Goal: Task Accomplishment & Management: Complete application form

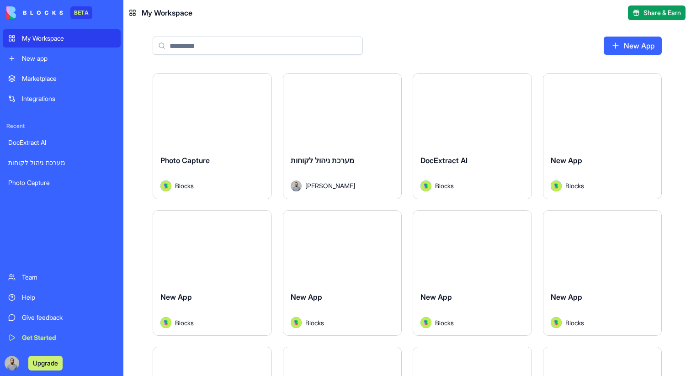
click at [211, 50] on input at bounding box center [258, 46] width 210 height 18
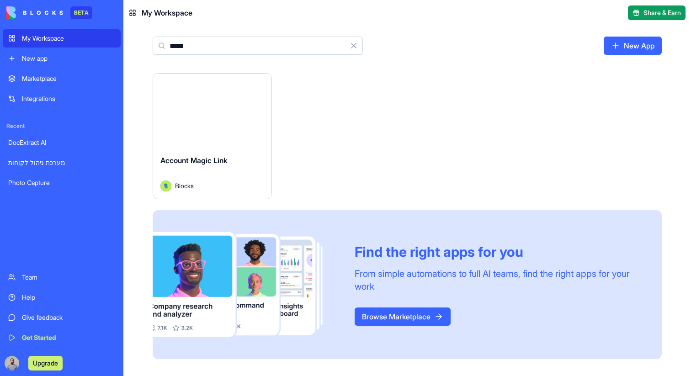
type input "*****"
click at [198, 115] on button "Launch" at bounding box center [212, 110] width 69 height 18
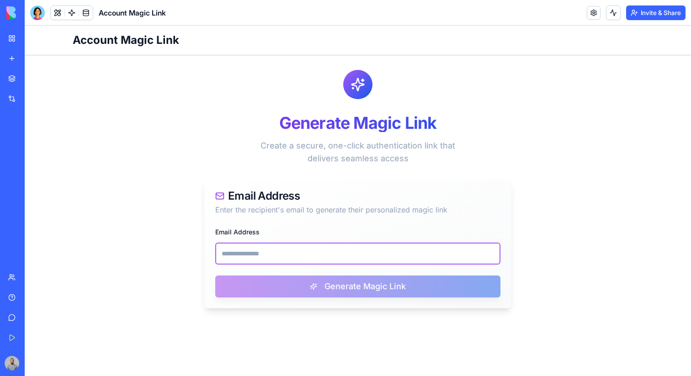
click at [268, 250] on input "Email Address" at bounding box center [357, 254] width 285 height 22
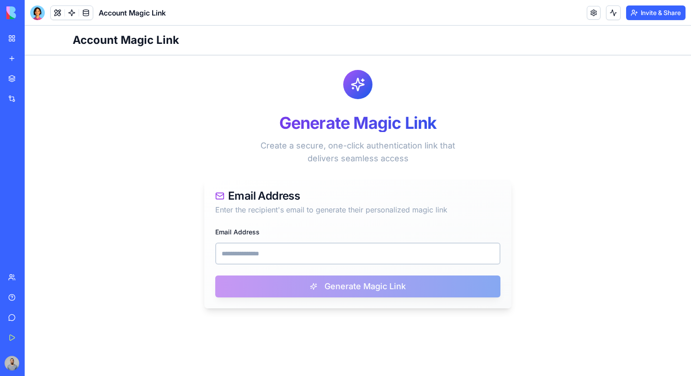
click at [161, 250] on main "Generate Magic Link Create a secure, one-click authentication link that deliver…" at bounding box center [357, 189] width 585 height 268
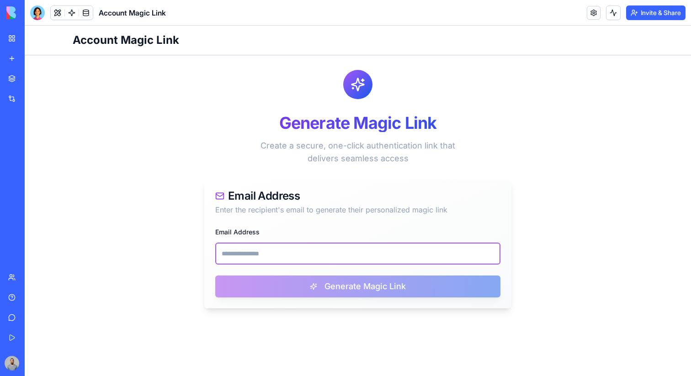
click at [236, 250] on input "Email Address" at bounding box center [357, 254] width 285 height 22
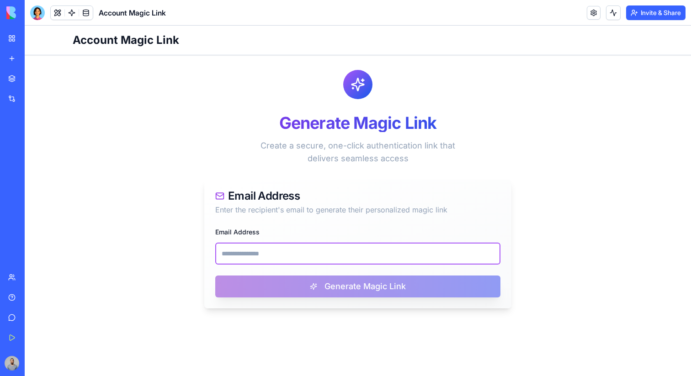
paste input "**********"
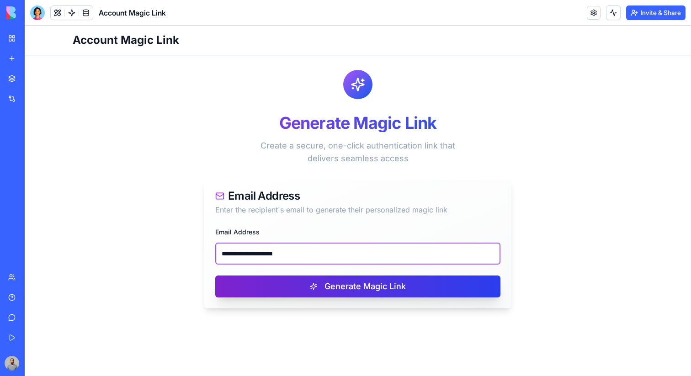
type input "**********"
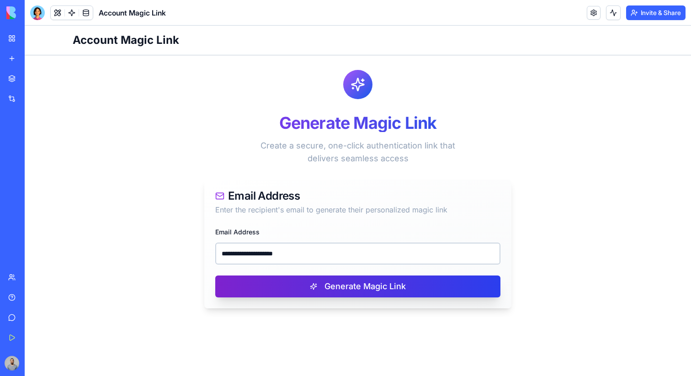
click at [329, 282] on button "Generate Magic Link" at bounding box center [357, 287] width 285 height 22
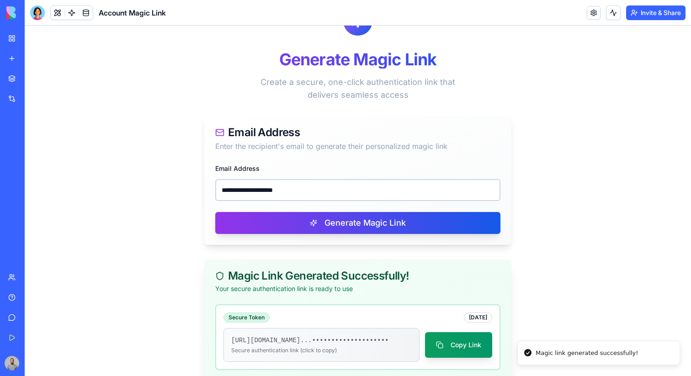
scroll to position [82, 0]
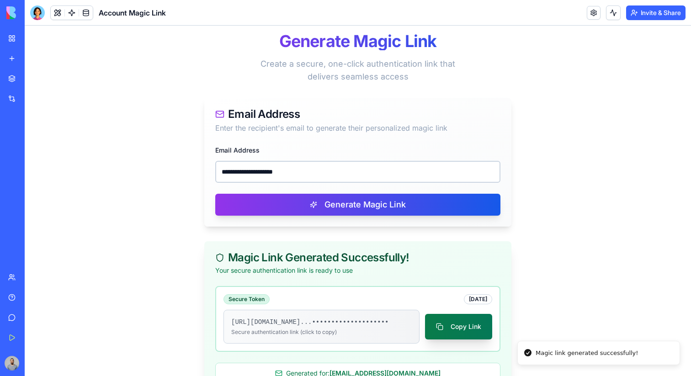
click at [462, 322] on button "Copy Link" at bounding box center [458, 327] width 67 height 26
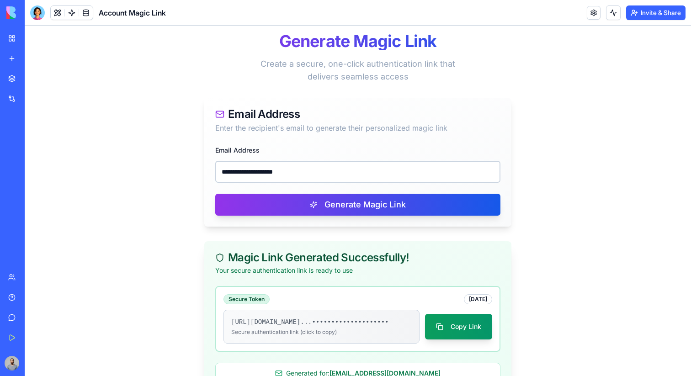
click at [22, 42] on div "My Workspace" at bounding box center [28, 38] width 12 height 9
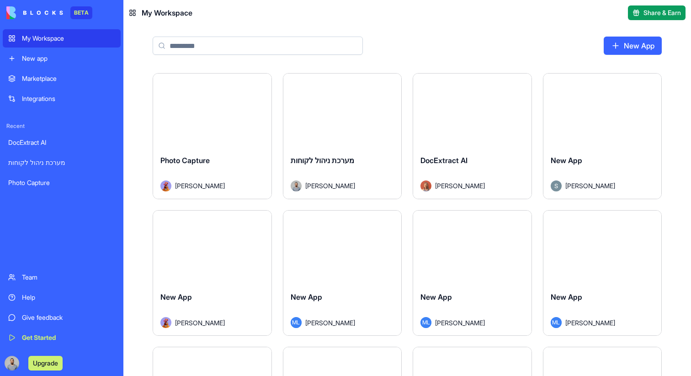
click at [77, 77] on div "Marketplace" at bounding box center [68, 78] width 93 height 9
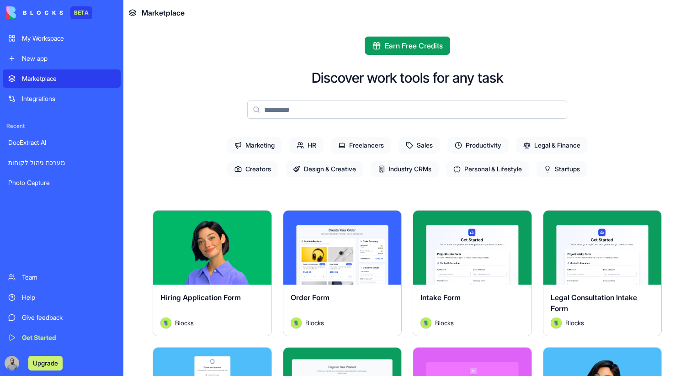
click at [273, 108] on input at bounding box center [407, 110] width 320 height 18
paste input "**********"
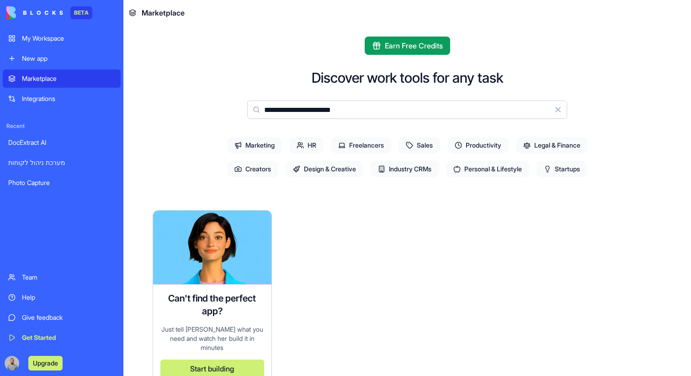
type input "**********"
click at [59, 44] on link "My Workspace" at bounding box center [62, 38] width 118 height 18
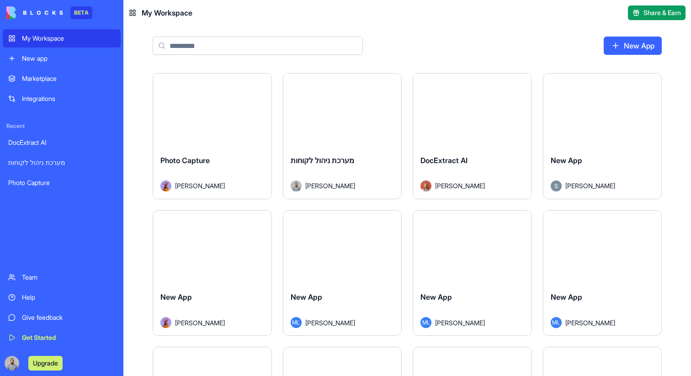
type input "**********"
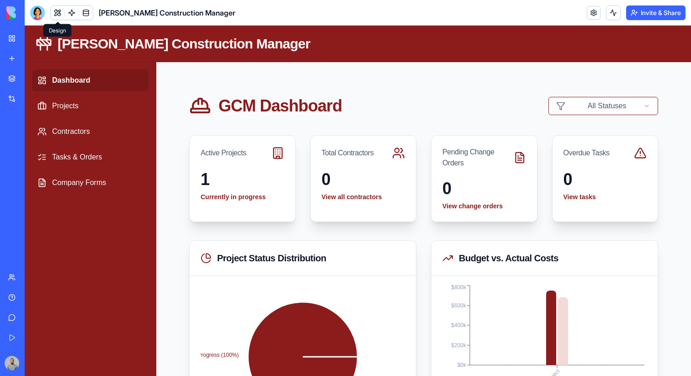
click at [55, 14] on button at bounding box center [58, 13] width 14 height 14
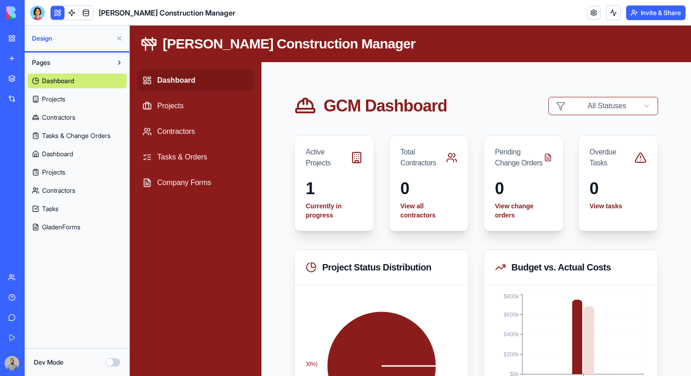
click at [78, 231] on span "GladenForms" at bounding box center [61, 227] width 38 height 9
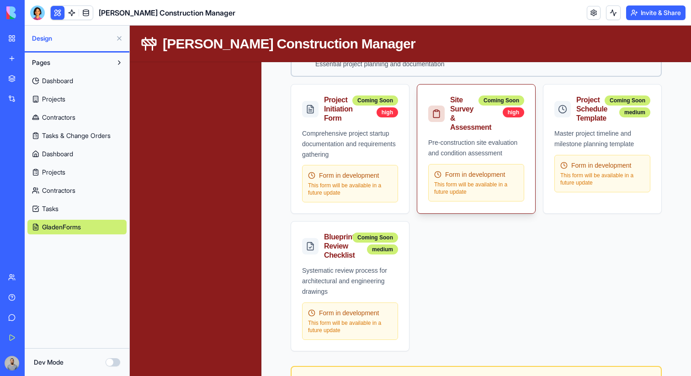
scroll to position [194, 0]
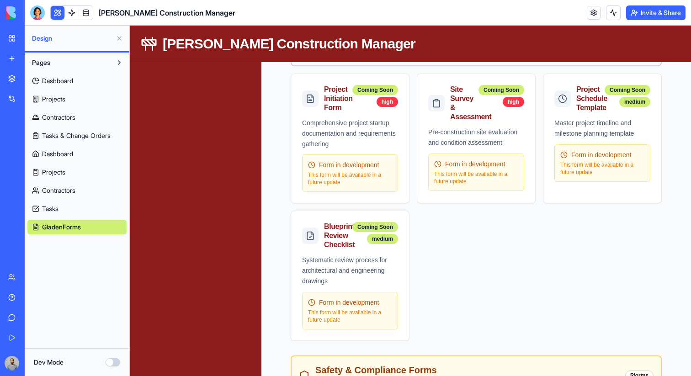
click at [113, 356] on div "Dev Mode" at bounding box center [77, 362] width 105 height 28
click at [113, 359] on button "Dev Mode" at bounding box center [113, 362] width 15 height 8
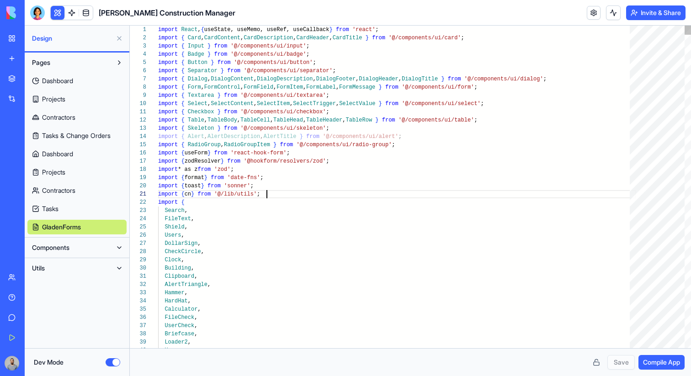
scroll to position [0, 108]
type textarea "**********"
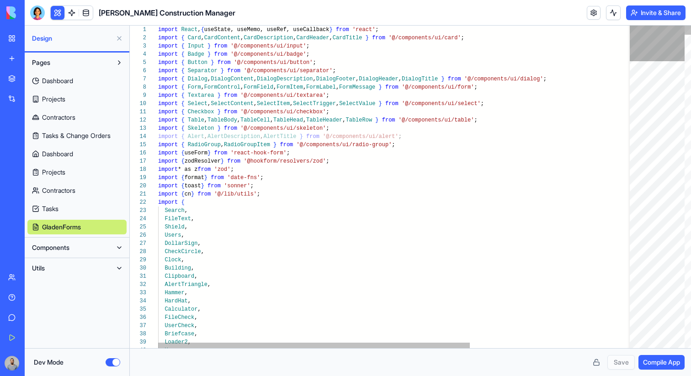
click at [675, 26] on div at bounding box center [657, 44] width 55 height 36
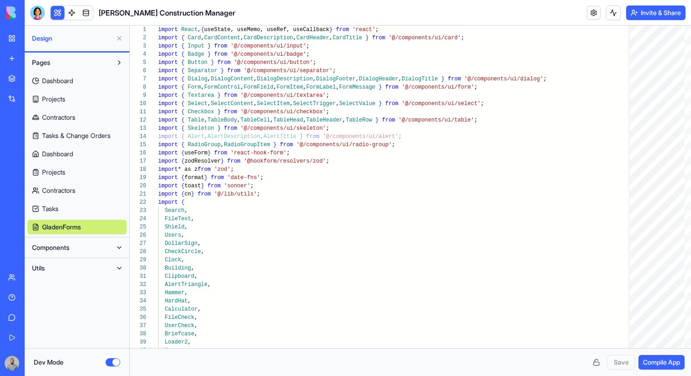
click at [39, 11] on div at bounding box center [37, 12] width 15 height 15
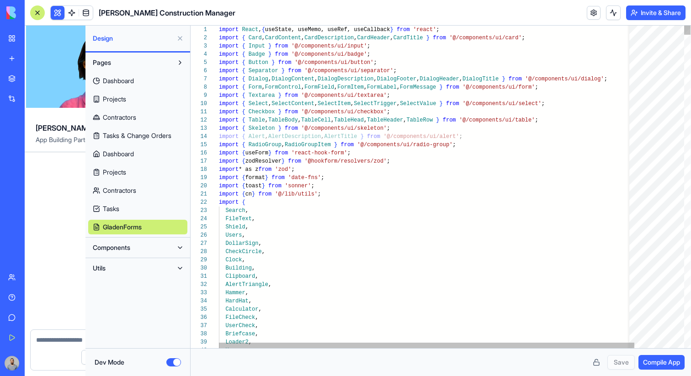
scroll to position [0, 0]
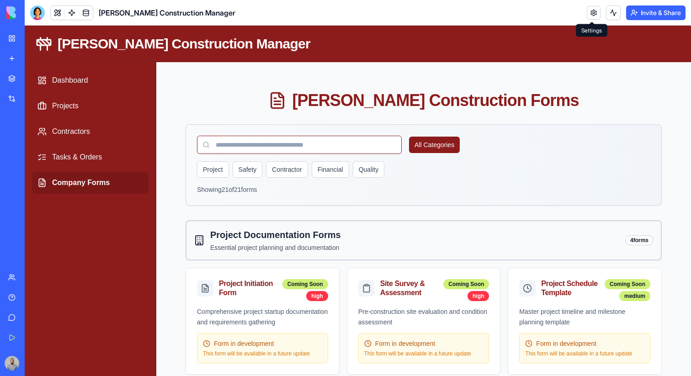
click at [587, 13] on link at bounding box center [594, 13] width 14 height 14
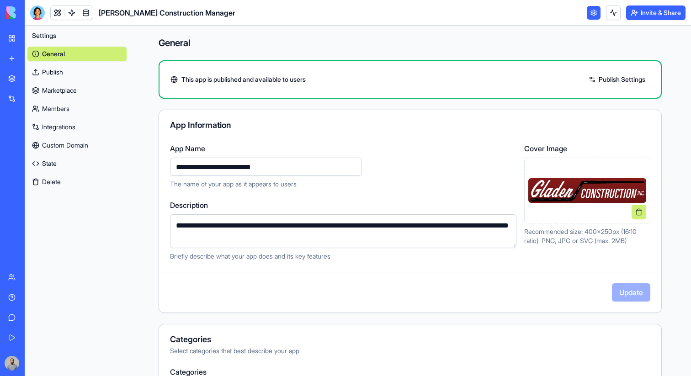
click at [80, 166] on link "State" at bounding box center [76, 163] width 99 height 15
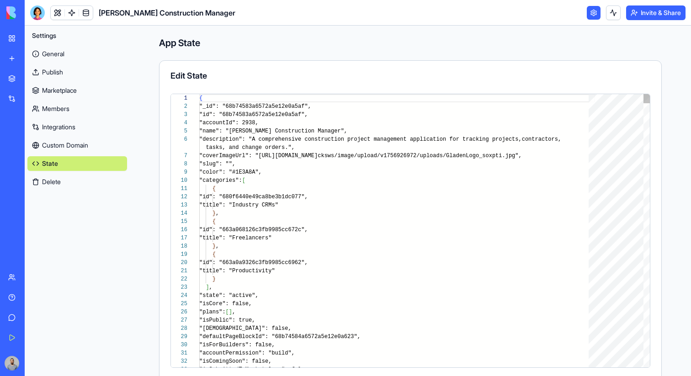
scroll to position [74, 0]
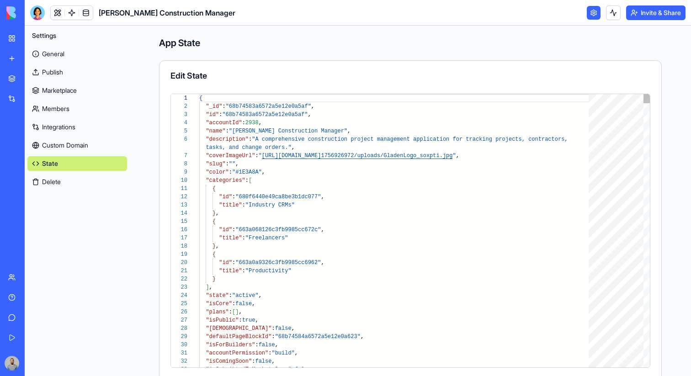
type textarea "**********"
type textarea "*"
type textarea "**********"
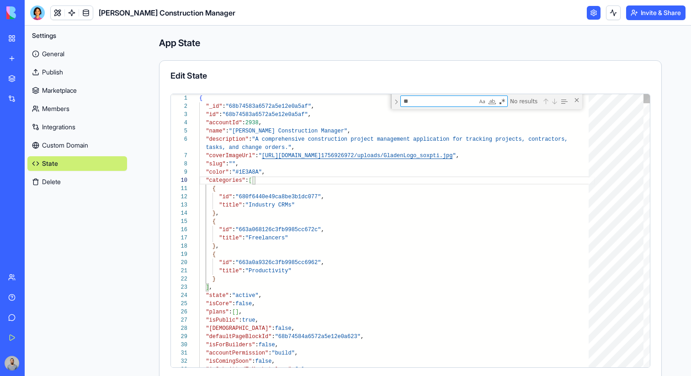
scroll to position [82, 0]
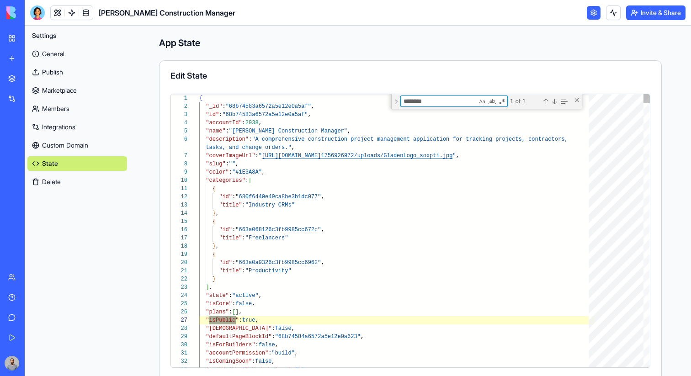
type textarea "********"
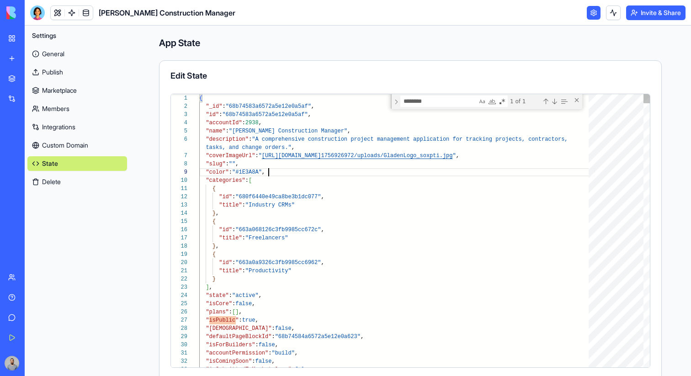
type textarea "**********"
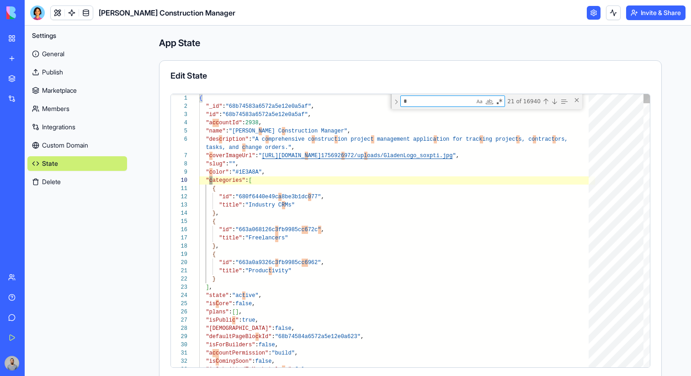
type textarea "**"
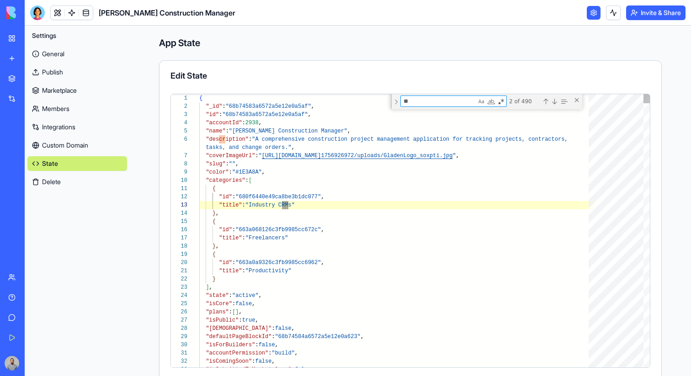
type textarea "**********"
type textarea "***"
type textarea "**********"
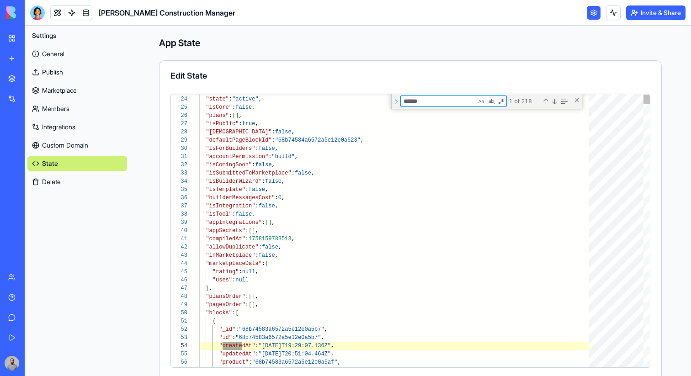
type textarea "******"
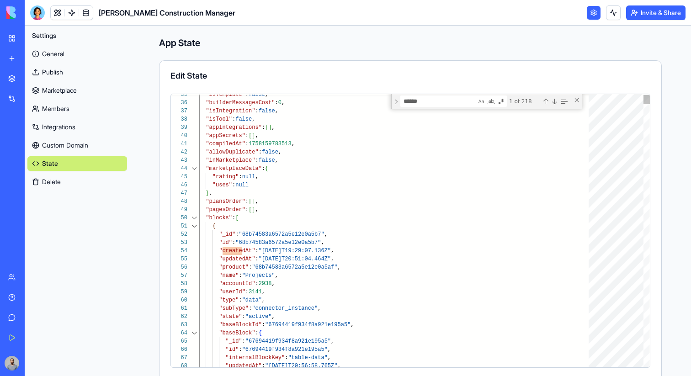
click at [193, 217] on div at bounding box center [194, 218] width 12 height 8
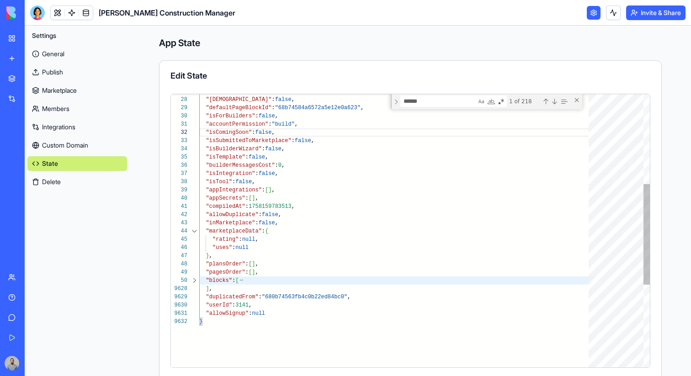
click at [194, 279] on div at bounding box center [194, 281] width 12 height 8
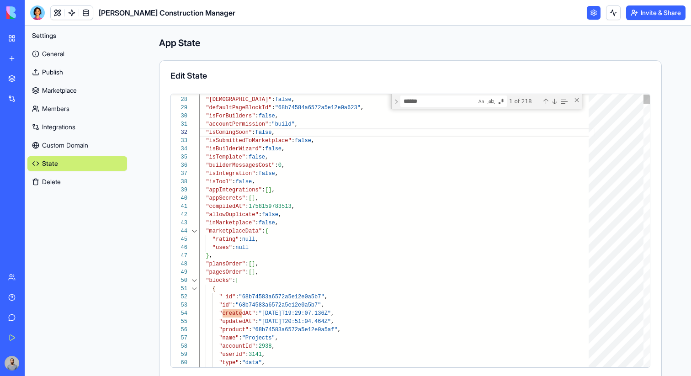
type textarea "**********"
drag, startPoint x: 297, startPoint y: 312, endPoint x: 287, endPoint y: 312, distance: 10.1
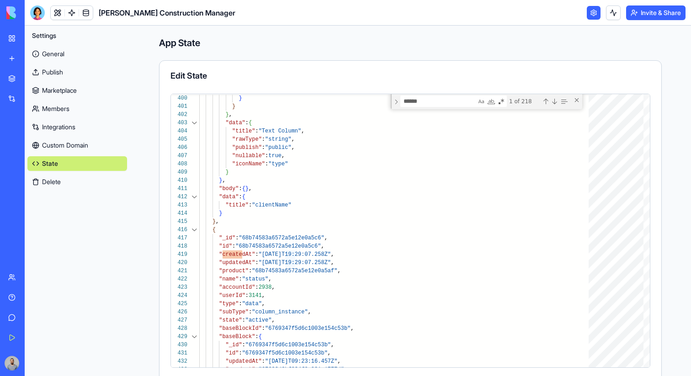
click at [59, 55] on link "General" at bounding box center [77, 54] width 100 height 15
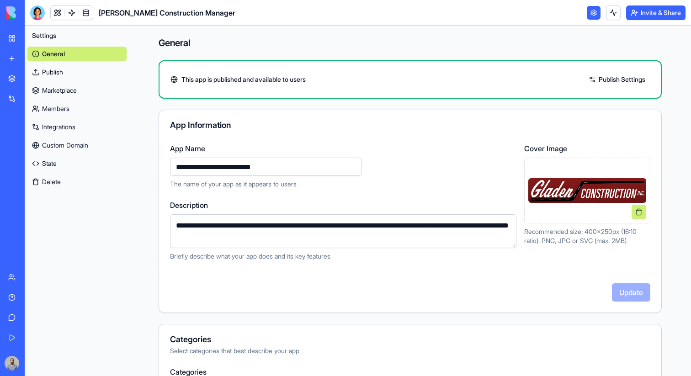
click at [16, 34] on link "My Workspace" at bounding box center [21, 38] width 37 height 18
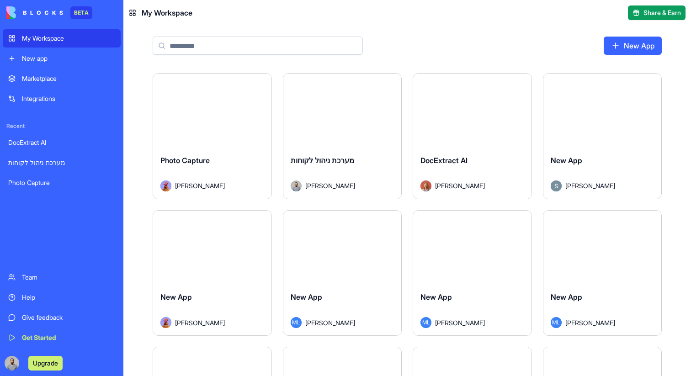
click at [314, 139] on div "Launch" at bounding box center [342, 111] width 118 height 74
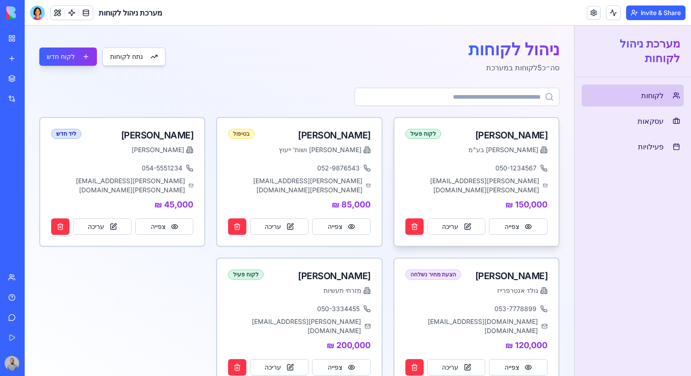
scroll to position [8, 0]
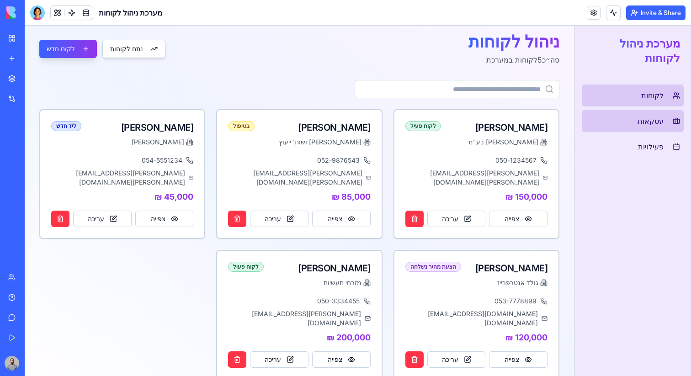
click at [620, 118] on link "עסקאות" at bounding box center [633, 121] width 102 height 22
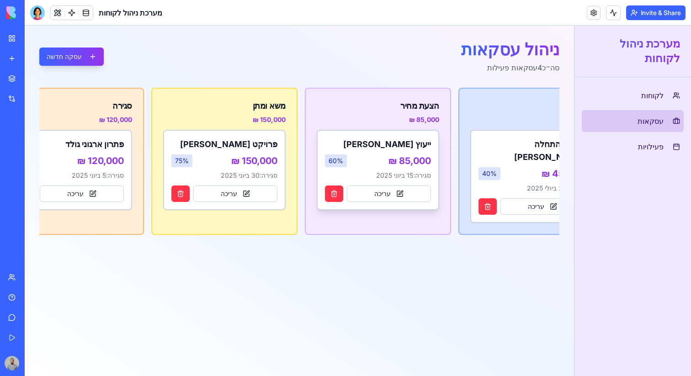
scroll to position [0, -43]
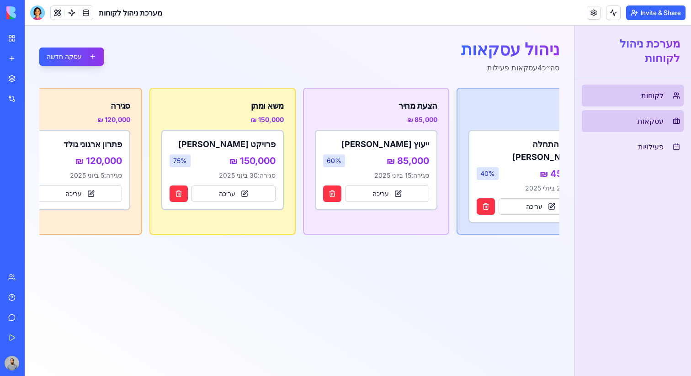
click at [608, 94] on link "לקוחות" at bounding box center [633, 96] width 102 height 22
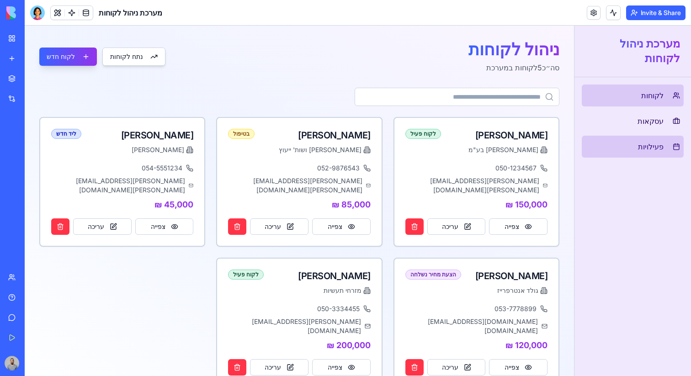
click at [610, 142] on link "פעילויות" at bounding box center [633, 147] width 102 height 22
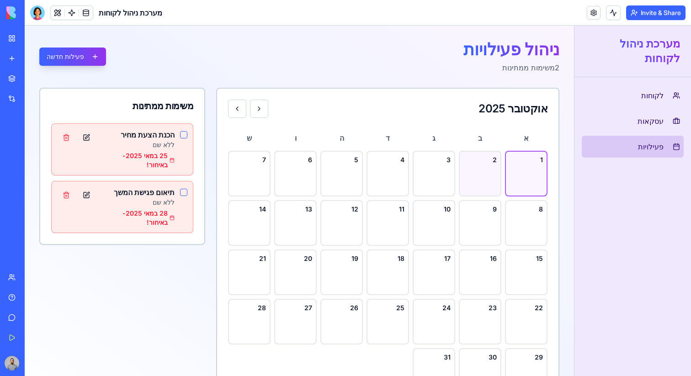
click at [476, 165] on div "2" at bounding box center [480, 174] width 43 height 46
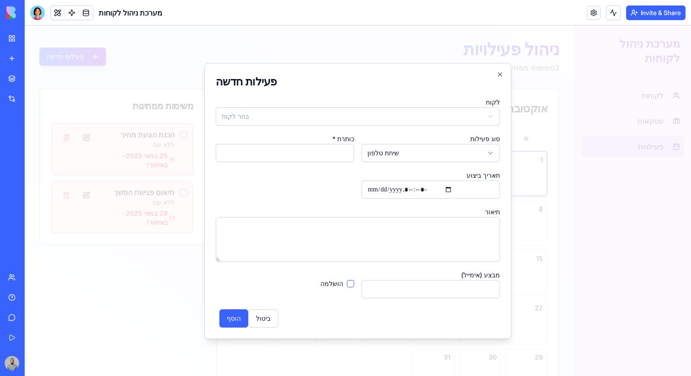
click at [544, 78] on div at bounding box center [358, 201] width 666 height 351
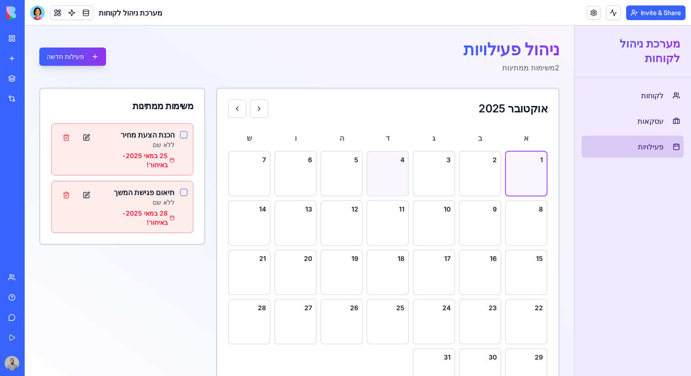
click at [401, 189] on div "4" at bounding box center [388, 174] width 43 height 46
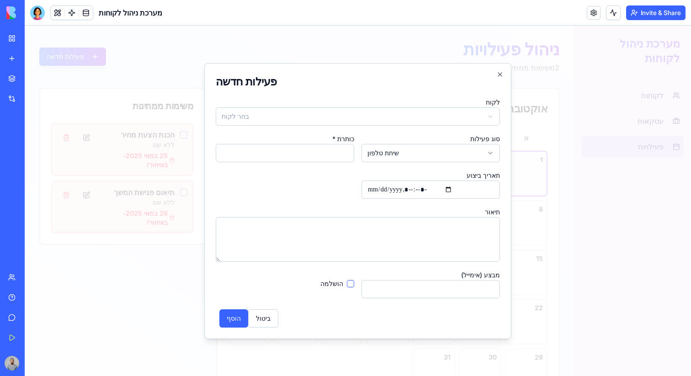
click at [558, 175] on div at bounding box center [358, 201] width 666 height 351
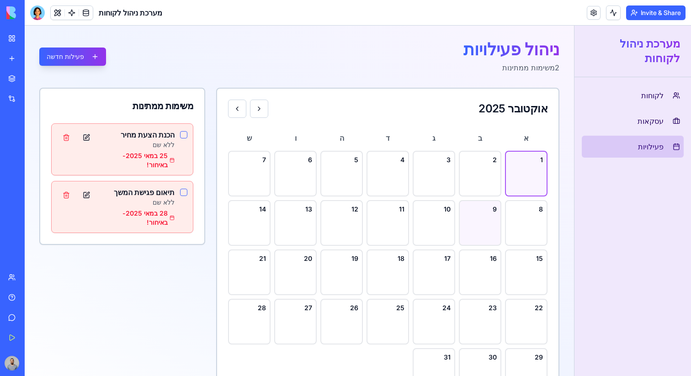
click at [475, 218] on div "9" at bounding box center [480, 223] width 43 height 46
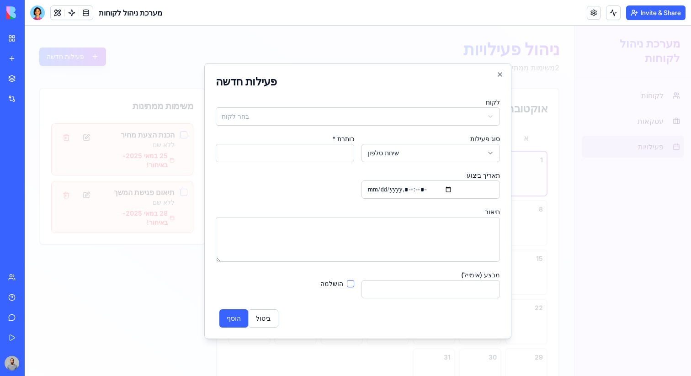
click at [595, 179] on div at bounding box center [358, 201] width 666 height 351
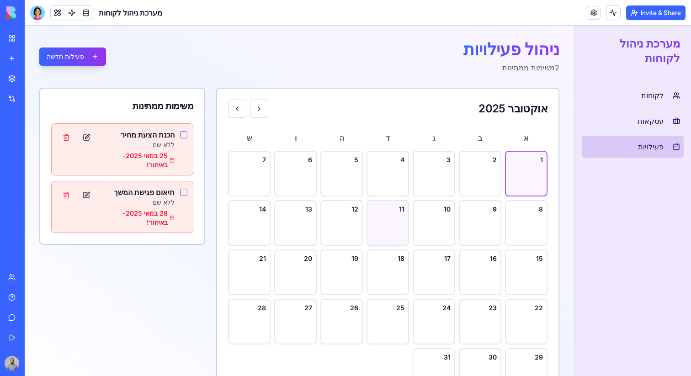
click at [394, 218] on div "11" at bounding box center [388, 223] width 43 height 46
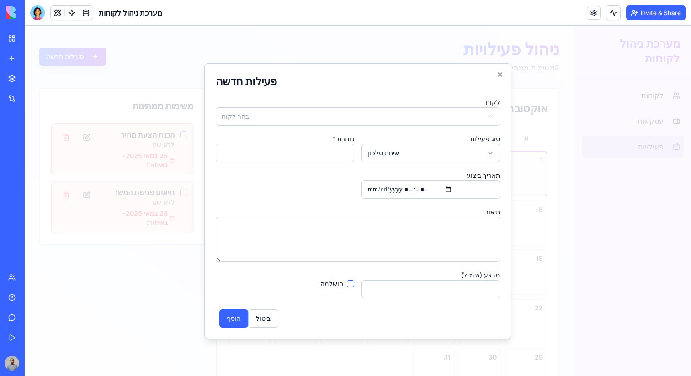
click at [578, 171] on div at bounding box center [358, 201] width 666 height 351
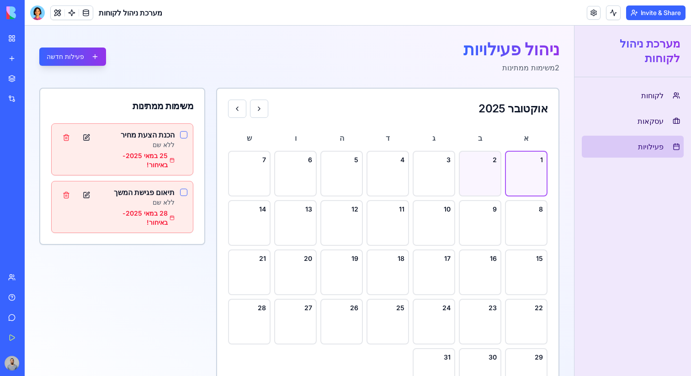
click at [466, 170] on div "2" at bounding box center [480, 174] width 43 height 46
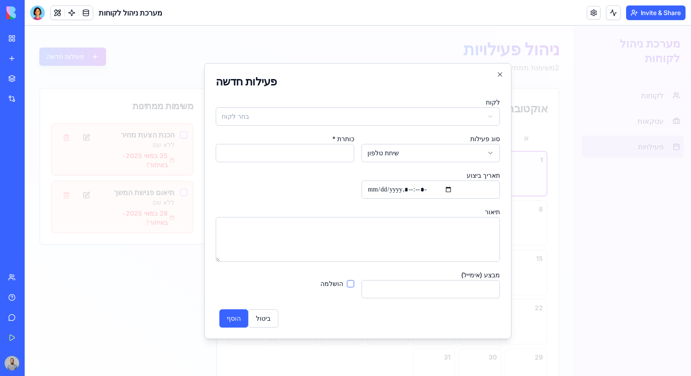
click at [591, 133] on div at bounding box center [358, 201] width 666 height 351
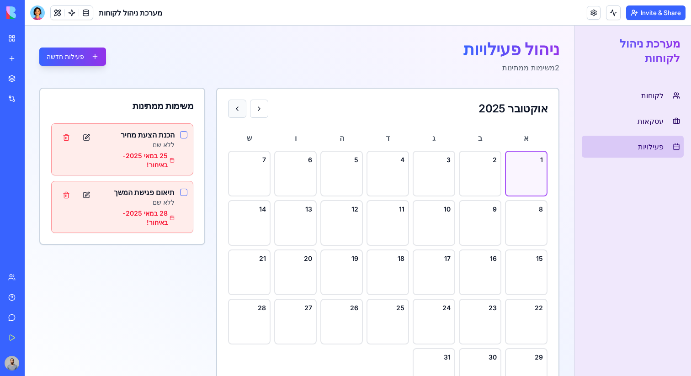
click at [234, 104] on button at bounding box center [237, 109] width 18 height 18
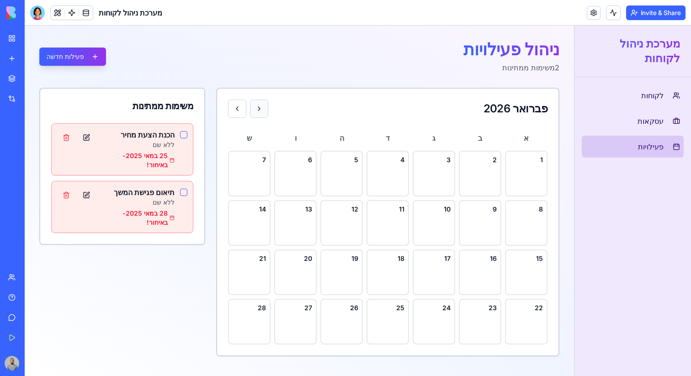
click at [265, 109] on button at bounding box center [259, 109] width 18 height 18
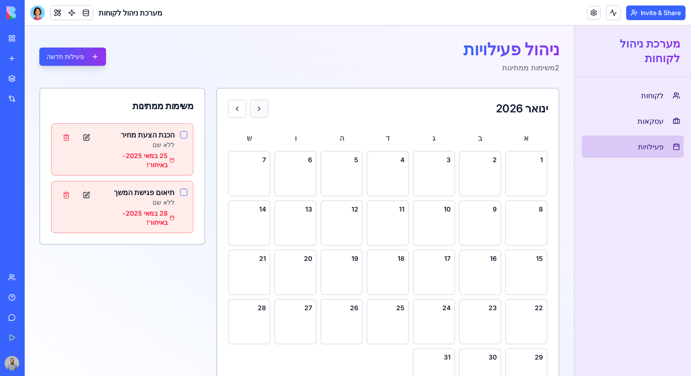
click at [265, 109] on button at bounding box center [259, 109] width 18 height 18
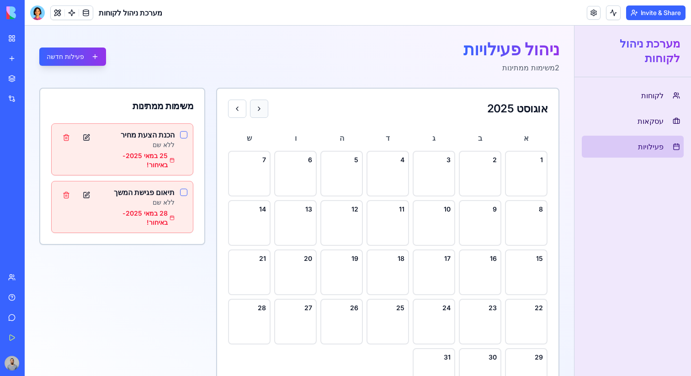
click at [265, 109] on button at bounding box center [259, 109] width 18 height 18
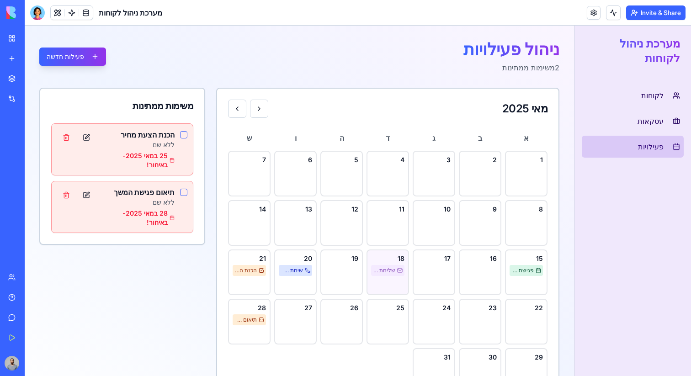
click at [394, 271] on span "שליחת הצעת מחיר" at bounding box center [384, 270] width 22 height 7
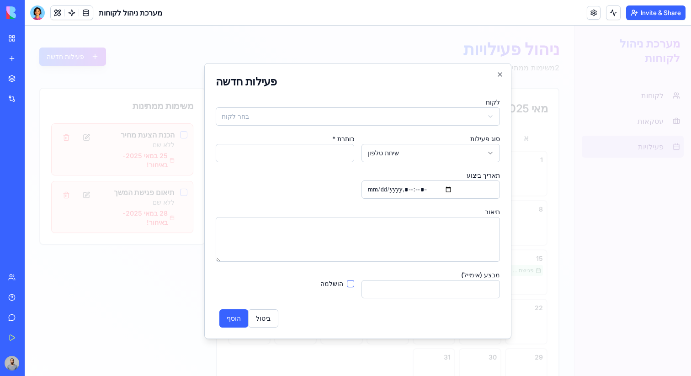
click at [532, 217] on div at bounding box center [358, 201] width 666 height 351
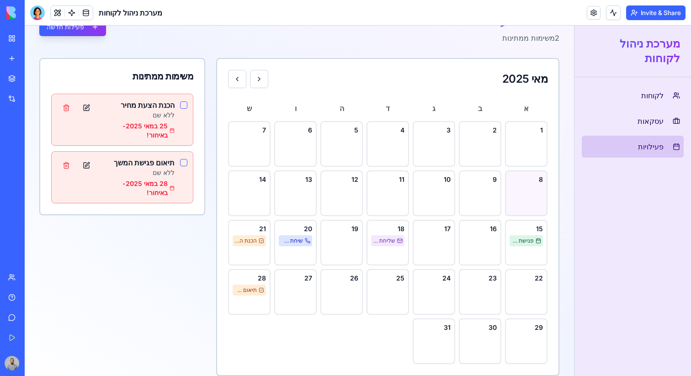
scroll to position [34, 0]
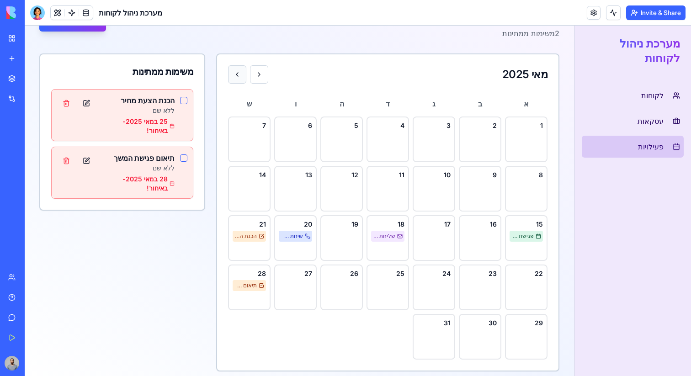
click at [239, 71] on button at bounding box center [237, 74] width 18 height 18
click at [239, 72] on button at bounding box center [237, 74] width 18 height 18
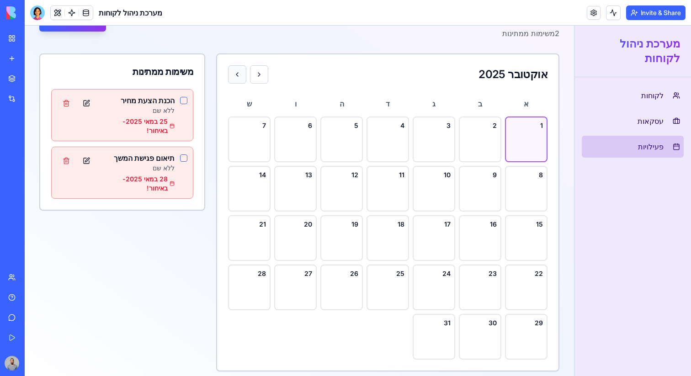
click at [239, 72] on button at bounding box center [237, 74] width 18 height 18
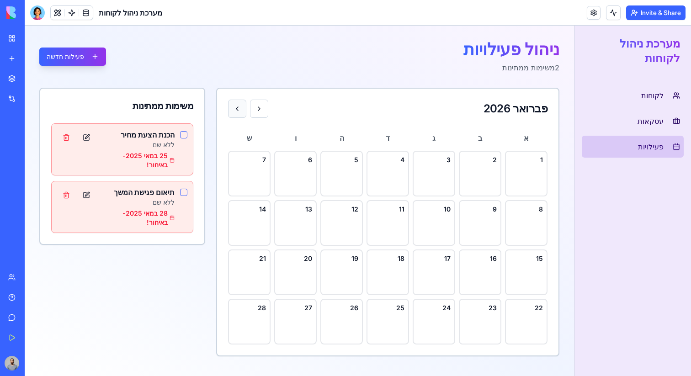
scroll to position [0, 0]
click at [239, 105] on button at bounding box center [237, 109] width 18 height 18
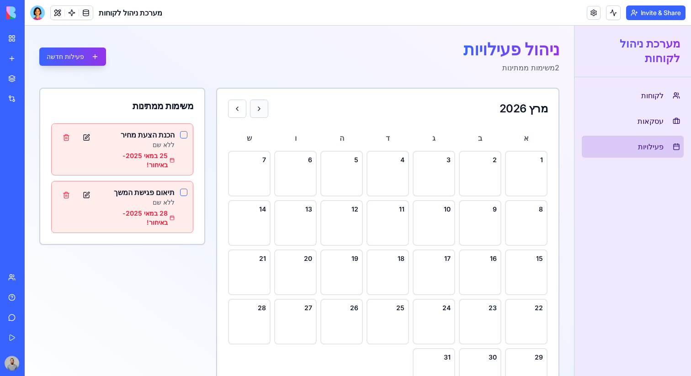
click at [254, 108] on button at bounding box center [259, 109] width 18 height 18
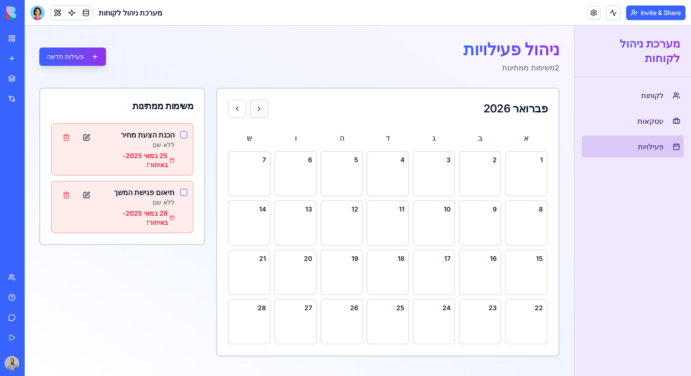
click at [254, 108] on button at bounding box center [259, 109] width 18 height 18
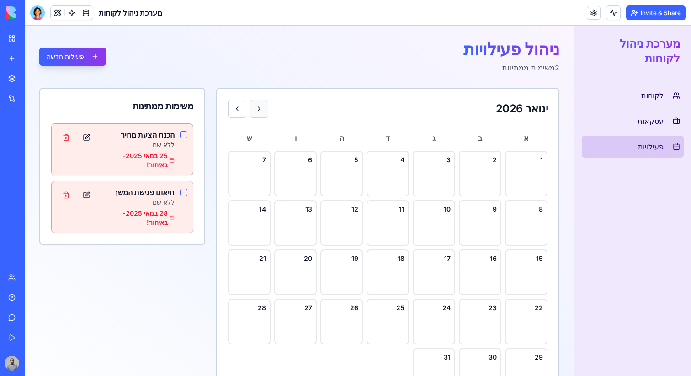
click at [254, 108] on button at bounding box center [259, 109] width 18 height 18
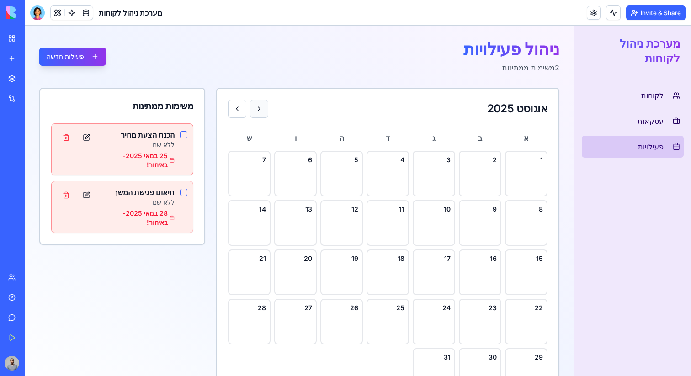
click at [254, 108] on button at bounding box center [259, 109] width 18 height 18
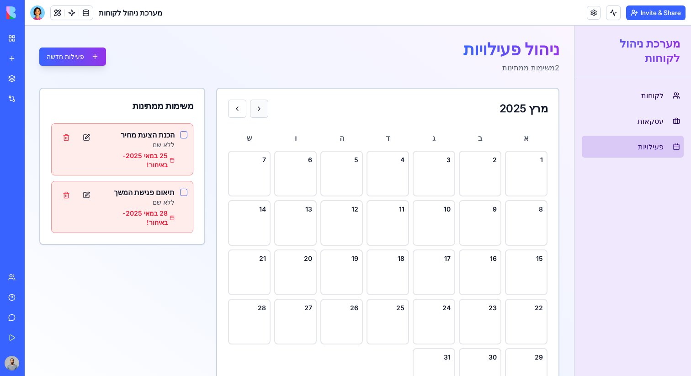
click at [254, 108] on button at bounding box center [259, 109] width 18 height 18
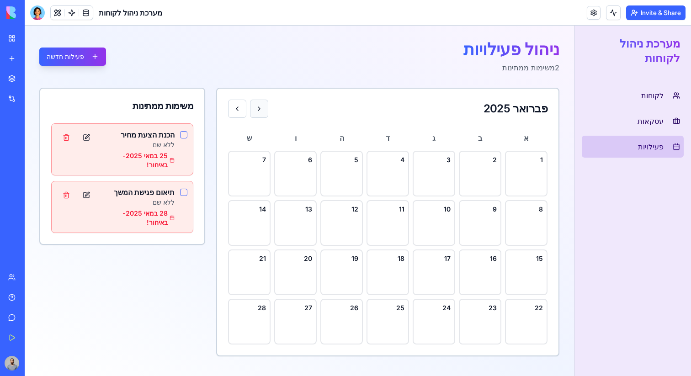
click at [254, 108] on button at bounding box center [259, 109] width 18 height 18
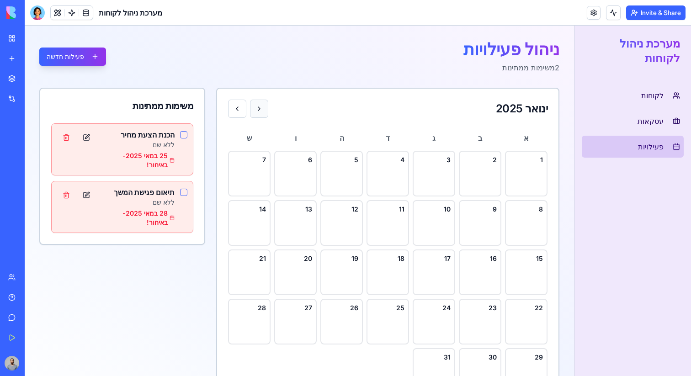
click at [254, 108] on button at bounding box center [259, 109] width 18 height 18
click at [240, 161] on div "7" at bounding box center [249, 159] width 33 height 9
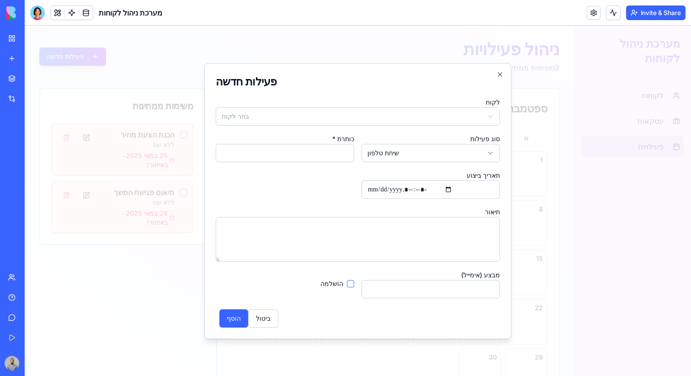
click at [547, 175] on div at bounding box center [358, 201] width 666 height 351
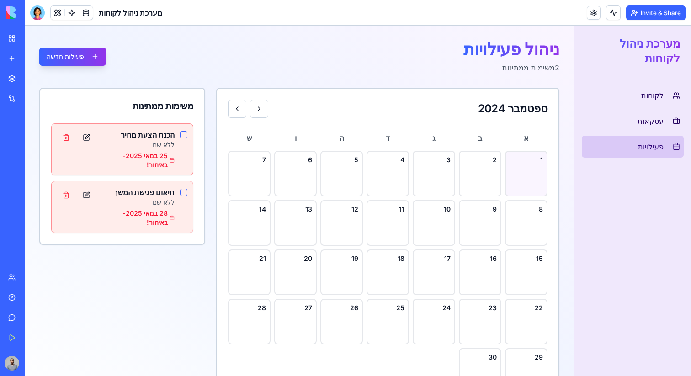
click at [512, 175] on div "1" at bounding box center [526, 174] width 43 height 46
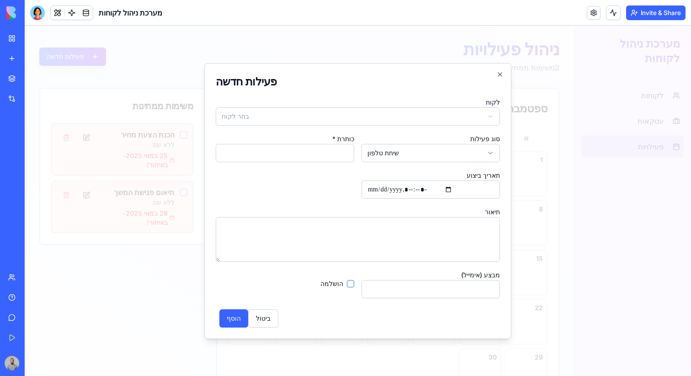
click at [555, 157] on div at bounding box center [358, 201] width 666 height 351
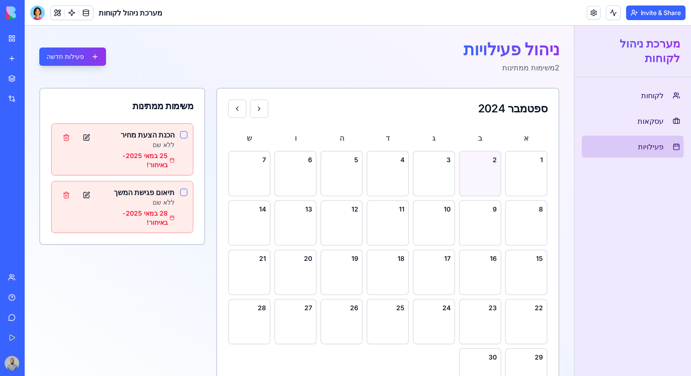
click at [494, 160] on div "2" at bounding box center [479, 159] width 33 height 9
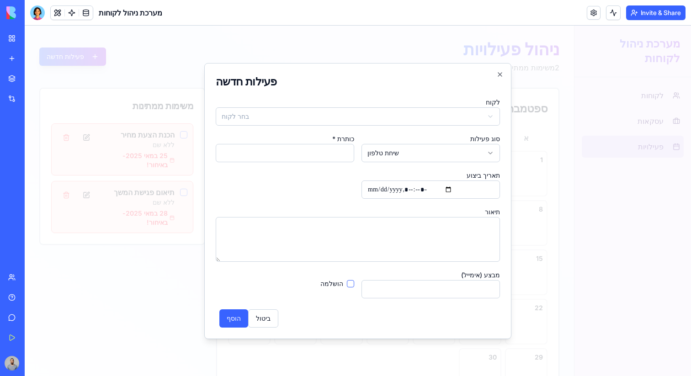
click at [540, 149] on div at bounding box center [358, 201] width 666 height 351
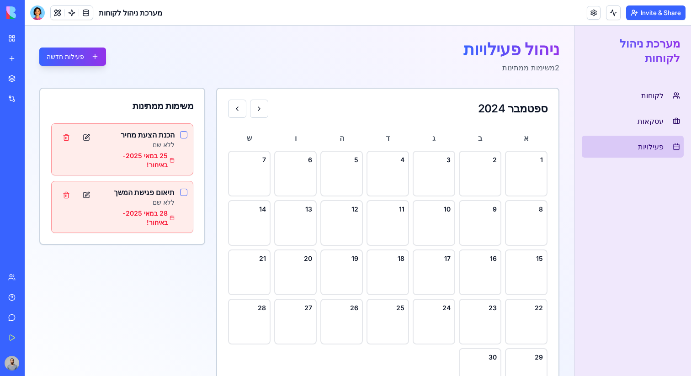
click at [501, 244] on div "א ב ג ד ה ו [DEMOGRAPHIC_DATA] 2 3 4 5 6 7 8 9 10 11 12 13 14 15 16 17 18 19 20…" at bounding box center [387, 261] width 319 height 265
click at [494, 251] on div "16" at bounding box center [480, 273] width 43 height 46
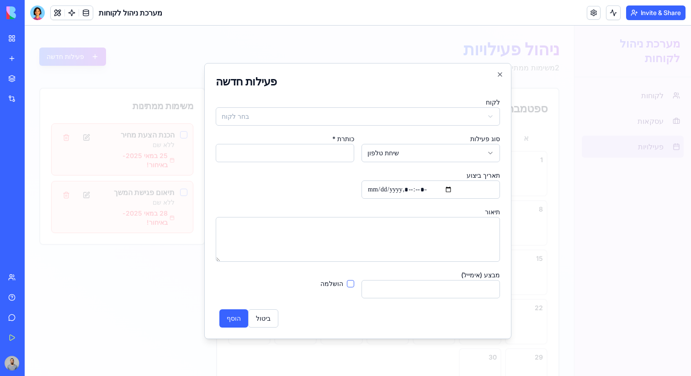
click at [589, 186] on div at bounding box center [358, 201] width 666 height 351
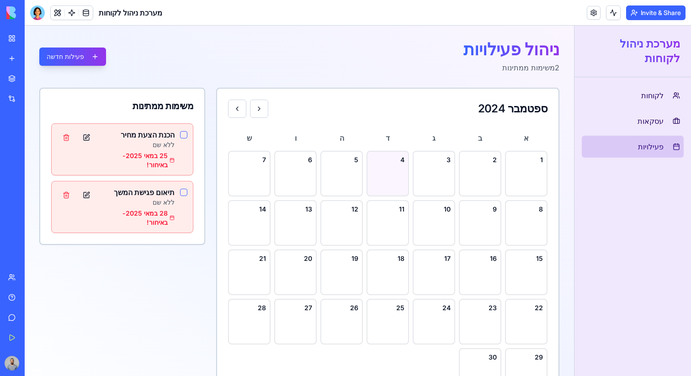
click at [391, 192] on div "4" at bounding box center [388, 174] width 43 height 46
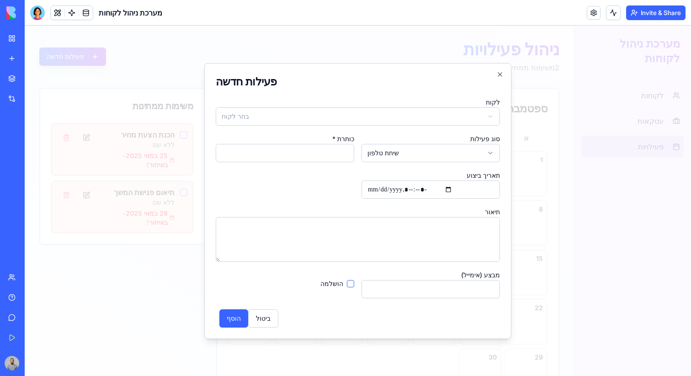
click at [624, 160] on div at bounding box center [358, 201] width 666 height 351
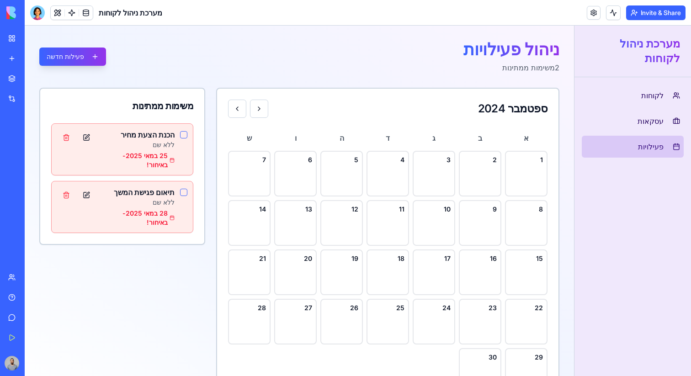
click at [504, 216] on div "א ב ג ד ה ו [DEMOGRAPHIC_DATA] 2 3 4 5 6 7 8 9 10 11 12 13 14 15 16 17 18 19 20…" at bounding box center [387, 261] width 319 height 265
click at [261, 111] on button at bounding box center [259, 109] width 18 height 18
click at [67, 53] on button "פעילות חדשה" at bounding box center [72, 57] width 67 height 18
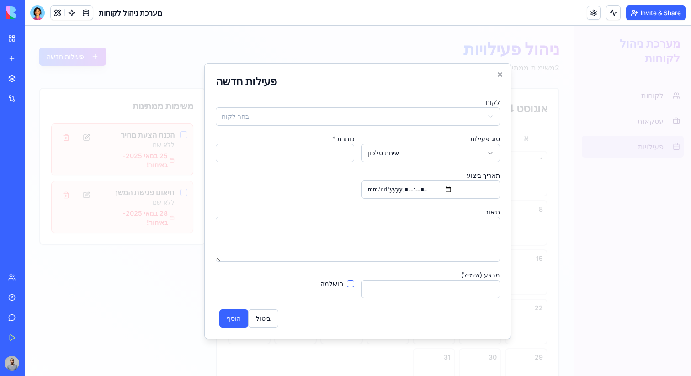
click at [174, 84] on div at bounding box center [358, 201] width 666 height 351
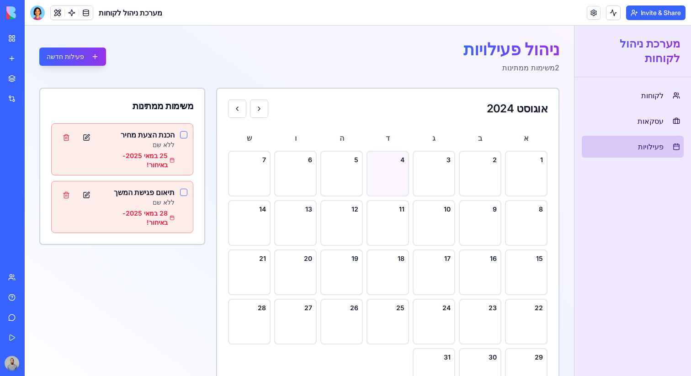
scroll to position [44, 0]
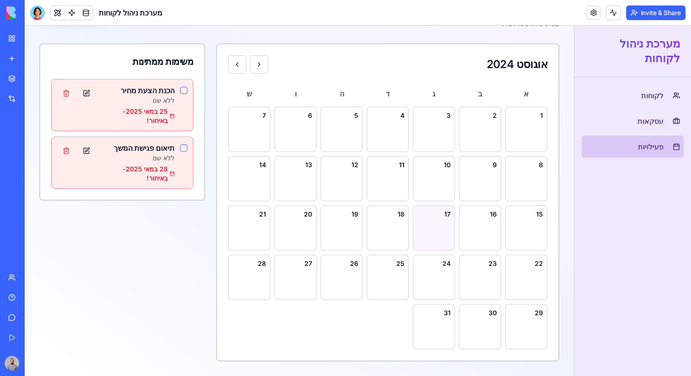
click at [434, 210] on div "17" at bounding box center [433, 214] width 33 height 9
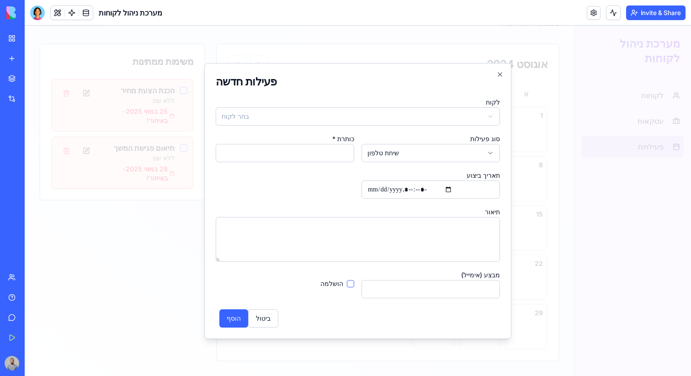
click at [545, 170] on div at bounding box center [358, 201] width 666 height 351
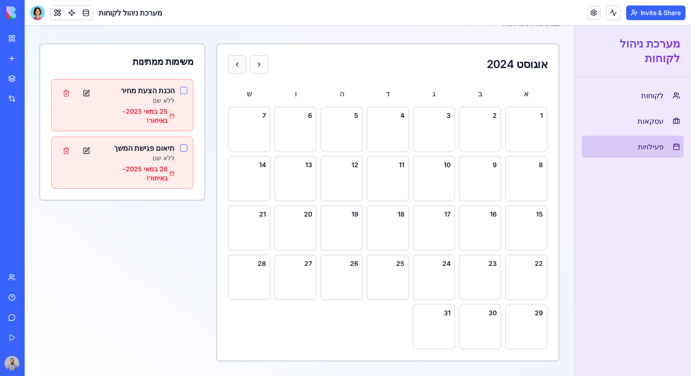
click at [241, 61] on button at bounding box center [237, 64] width 18 height 18
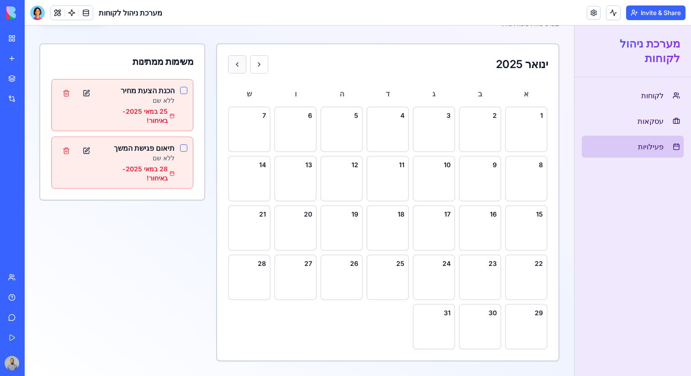
click at [241, 61] on button at bounding box center [237, 64] width 18 height 18
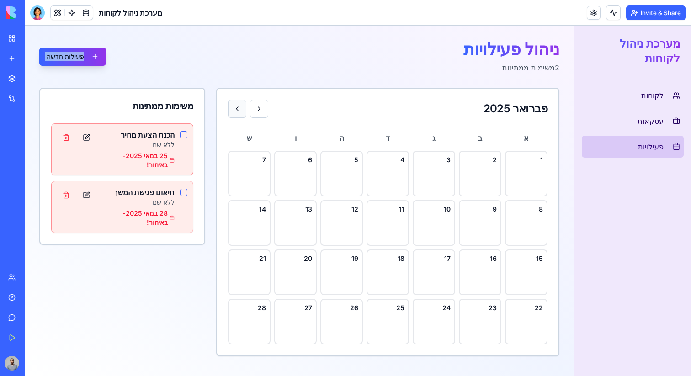
click at [241, 61] on div "ניהול פעילויות 2 משימות ממתינות פעילות חדשה" at bounding box center [299, 56] width 520 height 33
click at [243, 114] on button at bounding box center [237, 109] width 18 height 18
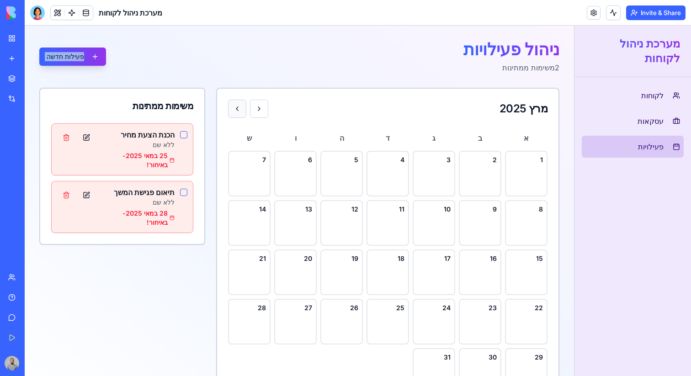
click at [243, 114] on button at bounding box center [237, 109] width 18 height 18
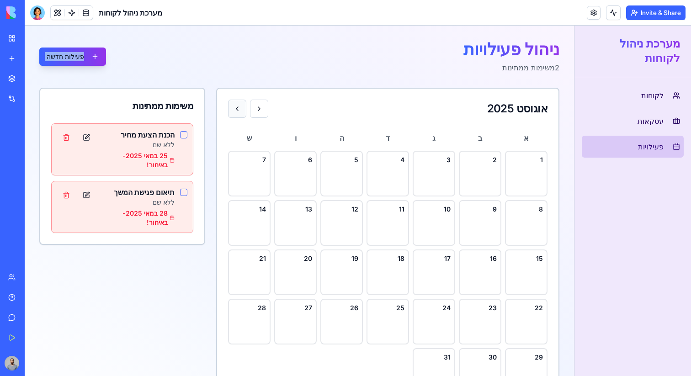
click at [243, 114] on button at bounding box center [237, 109] width 18 height 18
click at [76, 57] on button "פעילות חדשה" at bounding box center [72, 57] width 67 height 18
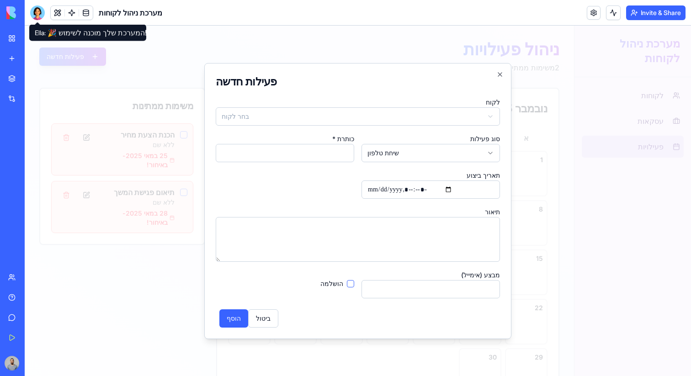
click at [172, 60] on div at bounding box center [358, 201] width 666 height 351
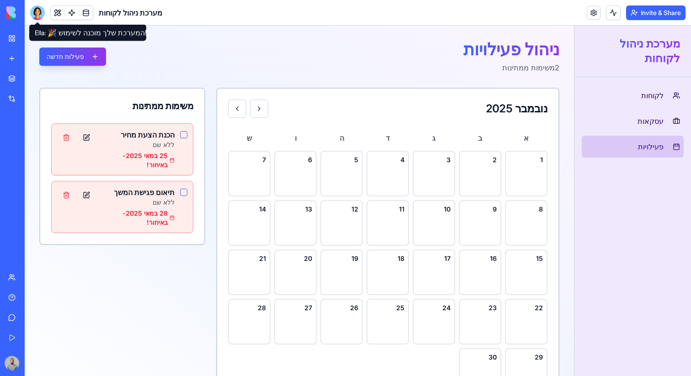
click at [165, 60] on div "ניהול פעילויות 2 משימות ממתינות פעילות חדשה" at bounding box center [299, 56] width 520 height 33
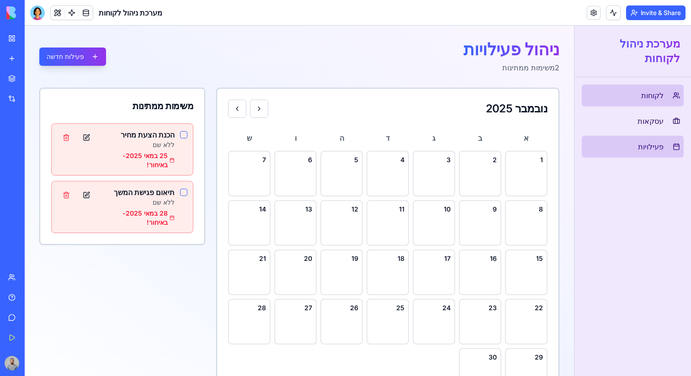
click at [635, 88] on link "לקוחות" at bounding box center [633, 96] width 102 height 22
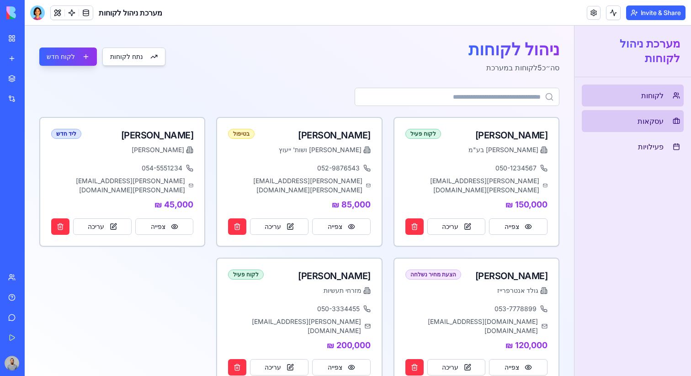
click at [631, 123] on link "עסקאות" at bounding box center [633, 121] width 102 height 22
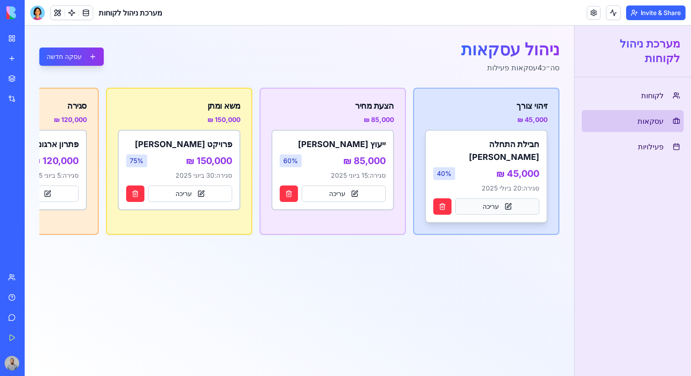
click at [512, 198] on button "עריכה" at bounding box center [497, 206] width 84 height 16
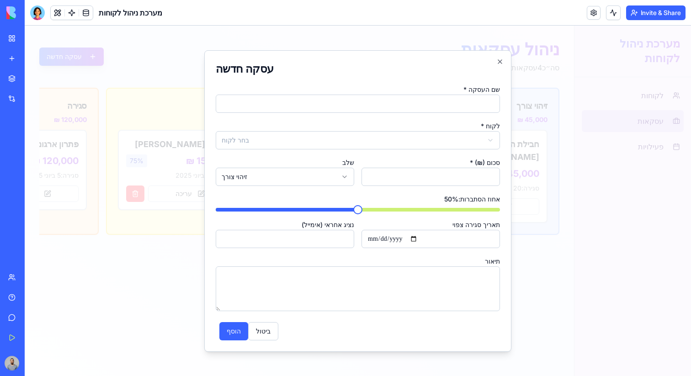
click at [547, 186] on div at bounding box center [358, 201] width 666 height 351
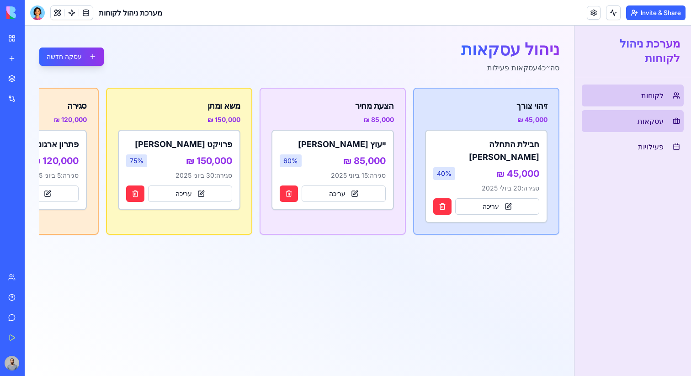
click at [612, 101] on link "לקוחות" at bounding box center [633, 96] width 102 height 22
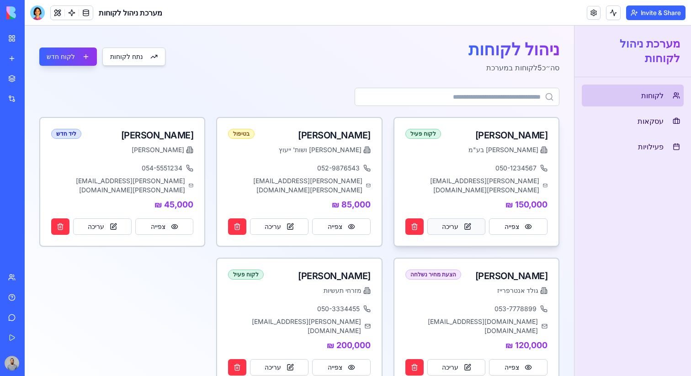
click at [481, 218] on button "עריכה" at bounding box center [456, 226] width 58 height 16
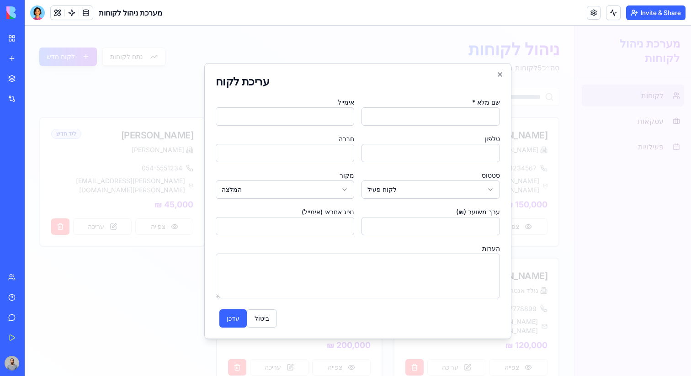
click at [561, 189] on div at bounding box center [358, 201] width 666 height 351
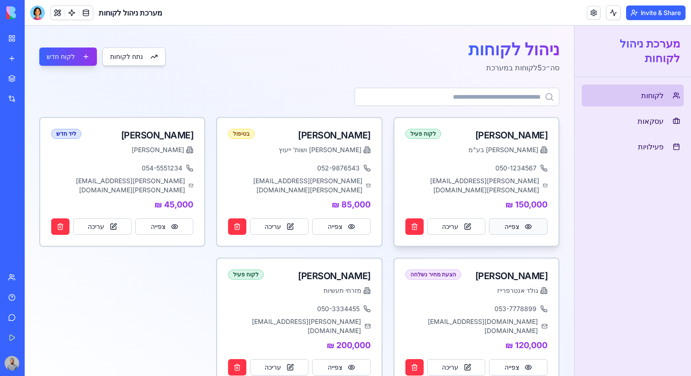
click at [519, 218] on button "צפייה" at bounding box center [518, 226] width 58 height 16
click at [290, 218] on button "עריכה" at bounding box center [279, 226] width 58 height 16
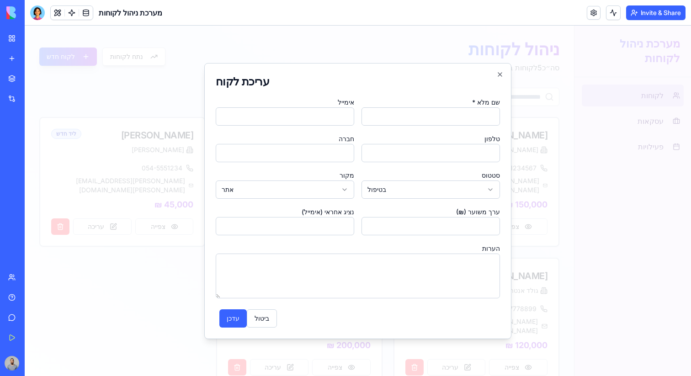
click at [564, 142] on div at bounding box center [358, 201] width 666 height 351
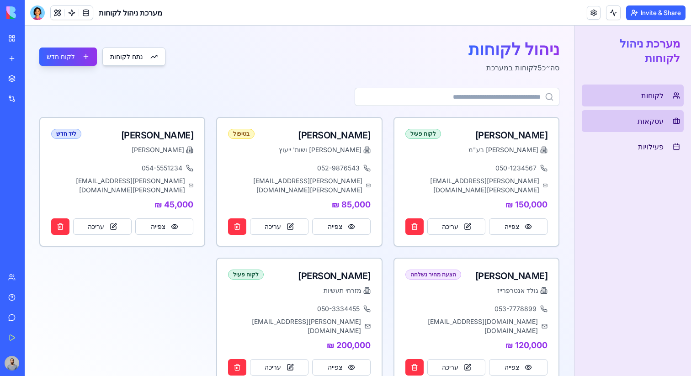
click at [636, 130] on link "עסקאות" at bounding box center [633, 121] width 102 height 22
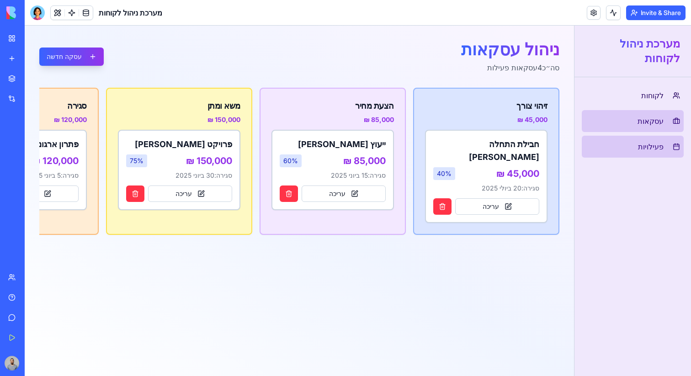
click at [634, 138] on link "פעילויות" at bounding box center [633, 147] width 102 height 22
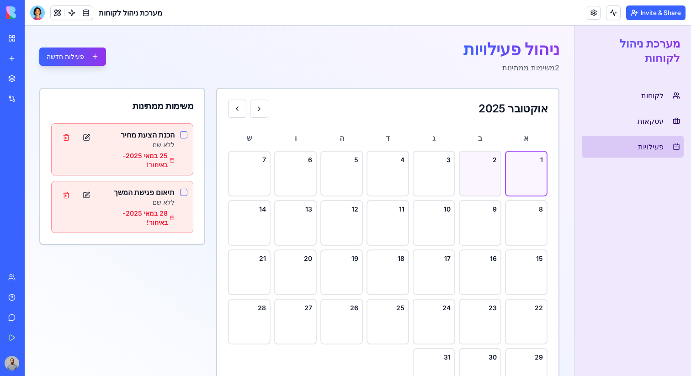
click at [482, 176] on div "2" at bounding box center [480, 174] width 43 height 46
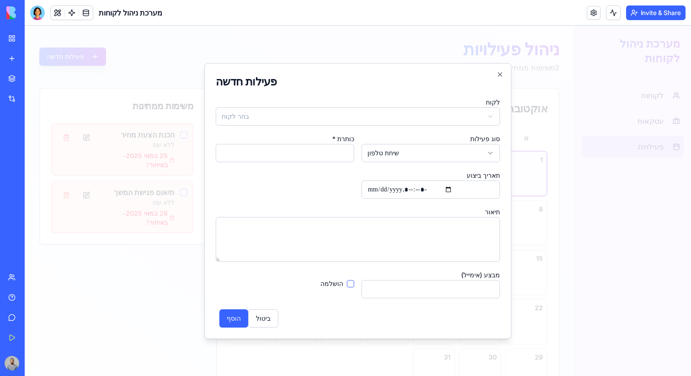
click at [553, 167] on div at bounding box center [358, 201] width 666 height 351
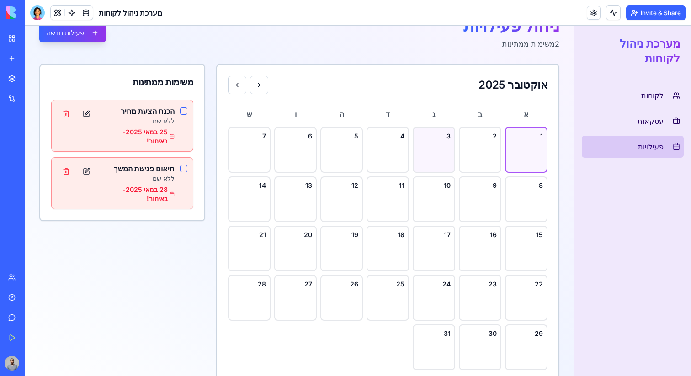
scroll to position [44, 0]
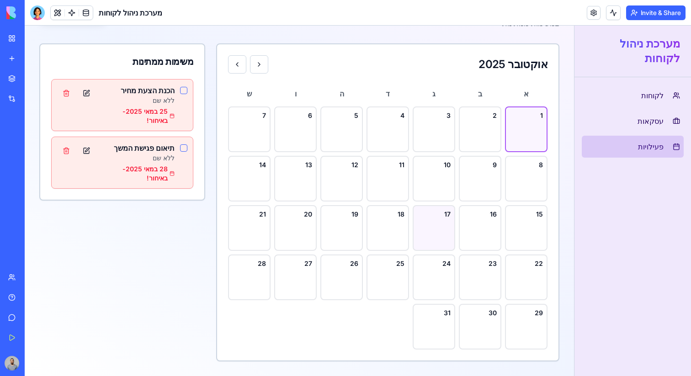
click at [440, 222] on div "17" at bounding box center [434, 228] width 43 height 46
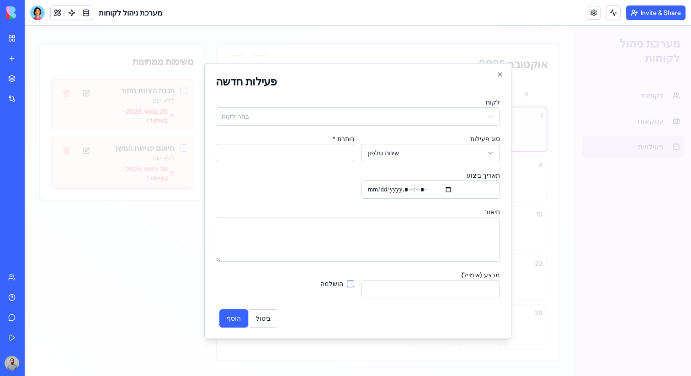
click at [532, 206] on div at bounding box center [358, 201] width 666 height 351
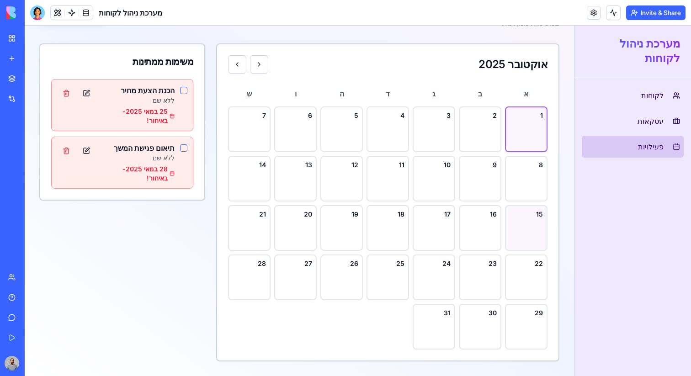
click at [527, 241] on div "15" at bounding box center [526, 228] width 43 height 46
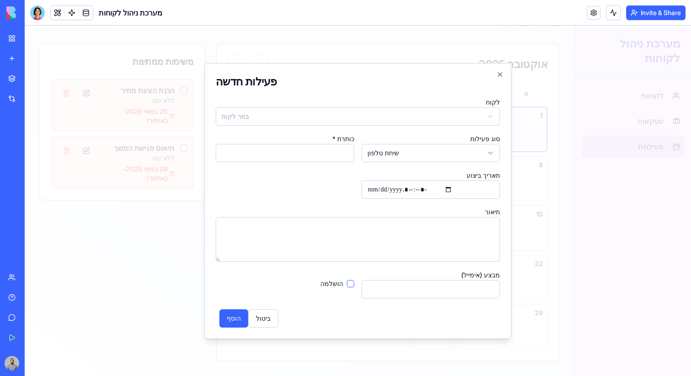
click at [532, 240] on div at bounding box center [358, 201] width 666 height 351
